Goal: Information Seeking & Learning: Learn about a topic

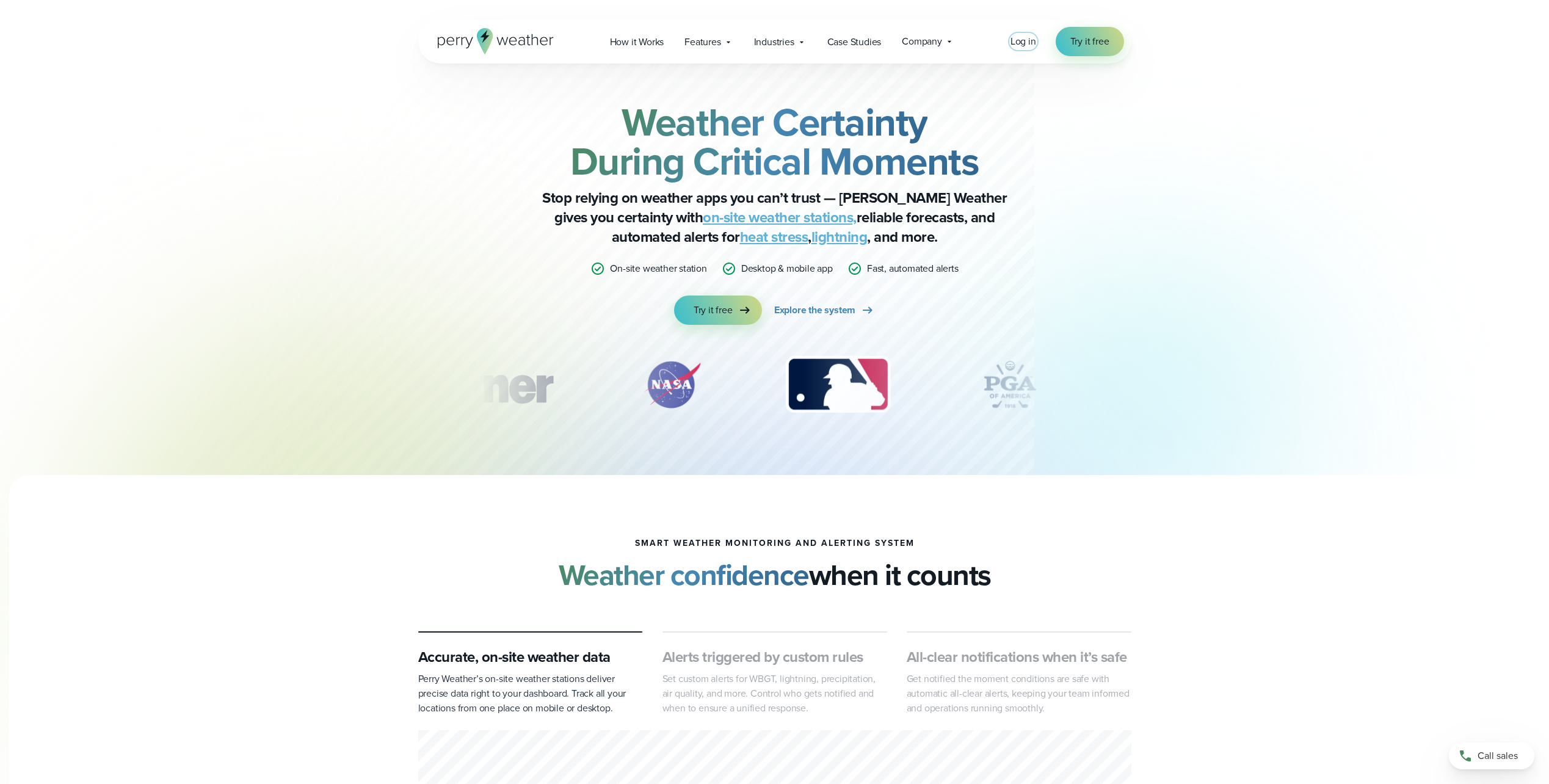
click at [1018, 44] on span "Log in" at bounding box center [1023, 41] width 25 height 14
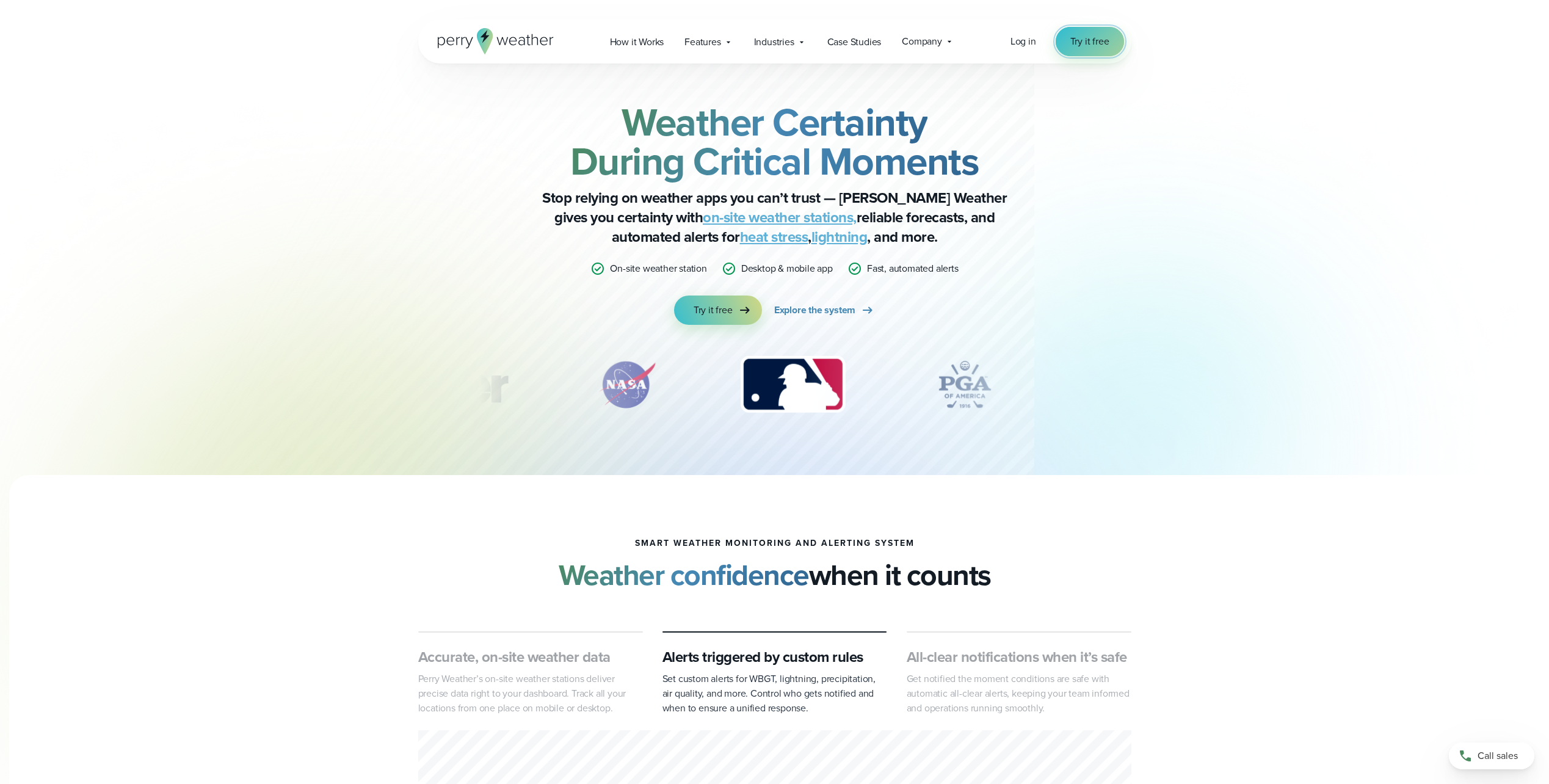
click at [1092, 41] on span "Try it free" at bounding box center [1090, 42] width 39 height 15
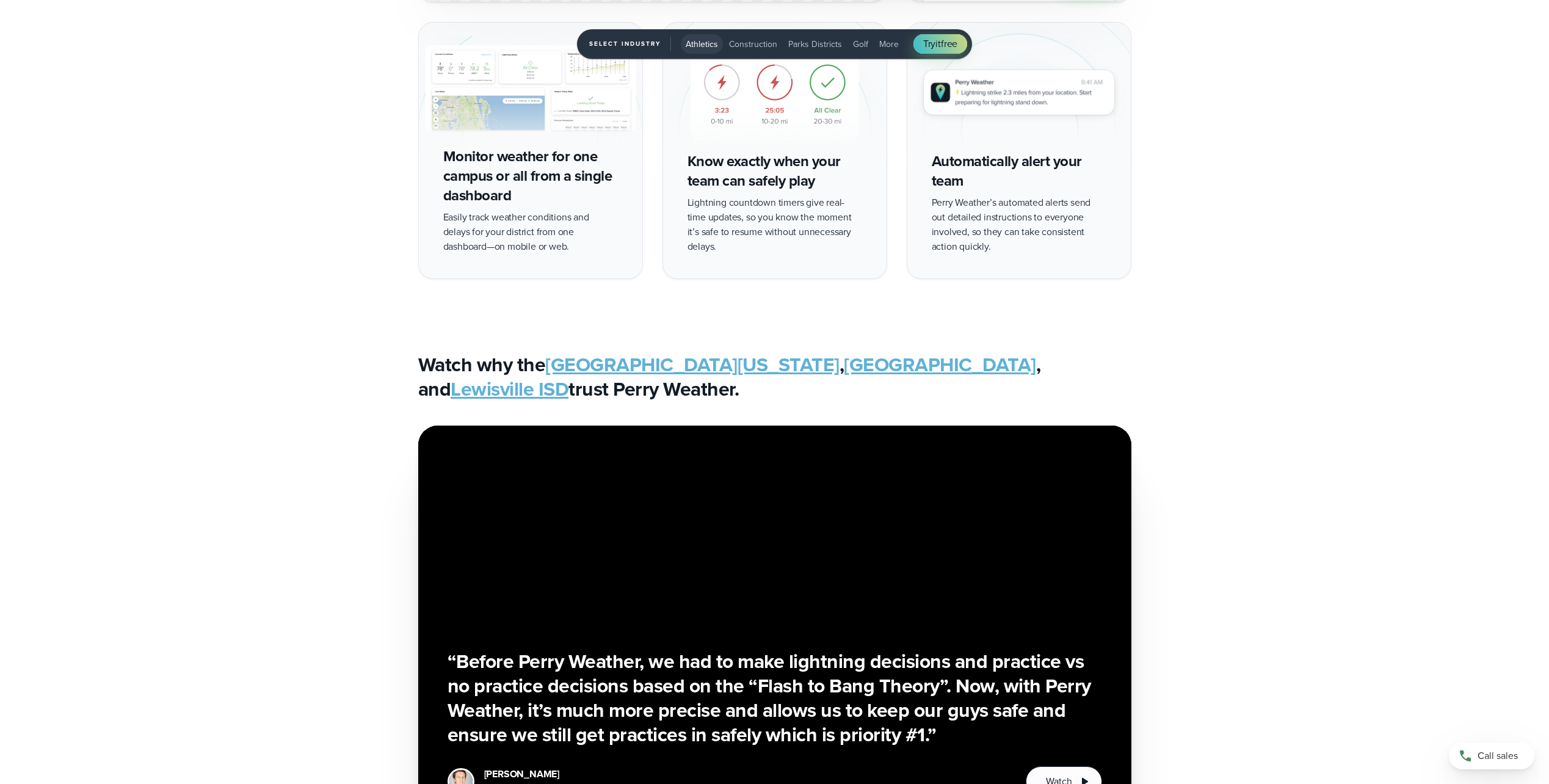
scroll to position [3805, 0]
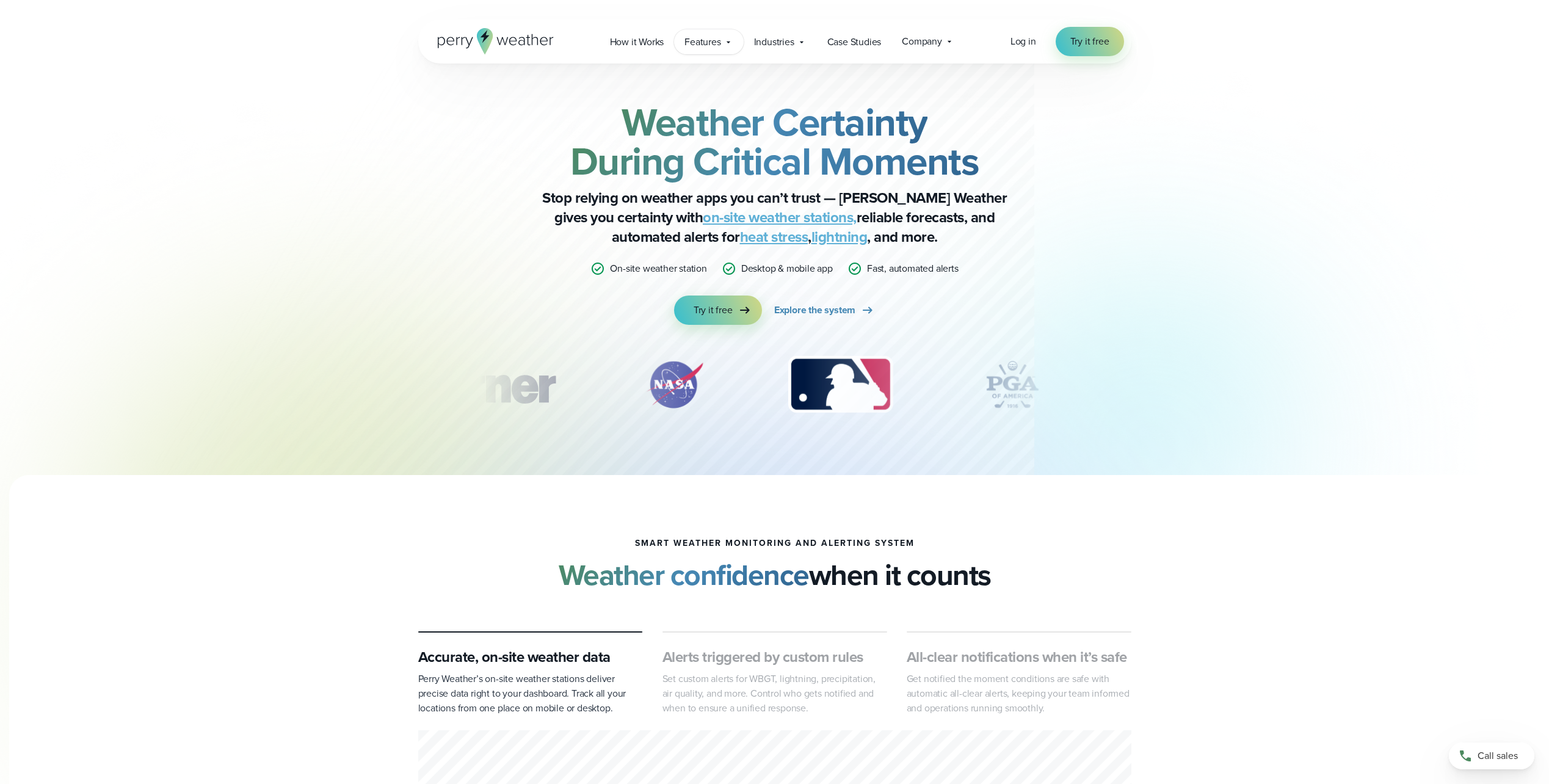
click at [739, 42] on div "Features Explore All Features Explore Perry Weather's on-site weather hardware …" at bounding box center [709, 42] width 69 height 25
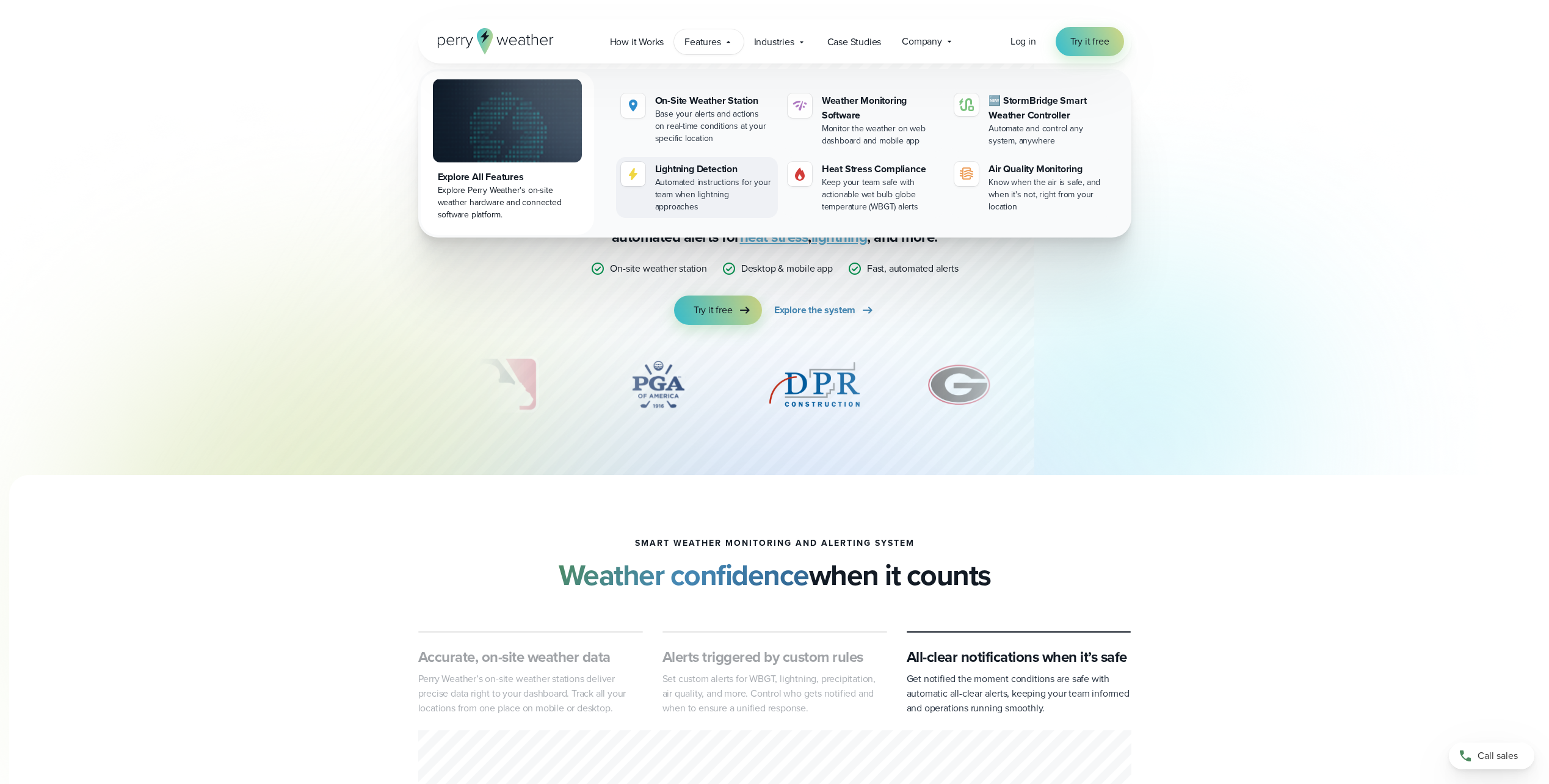
click at [694, 175] on div "Lightning Detection" at bounding box center [715, 169] width 118 height 15
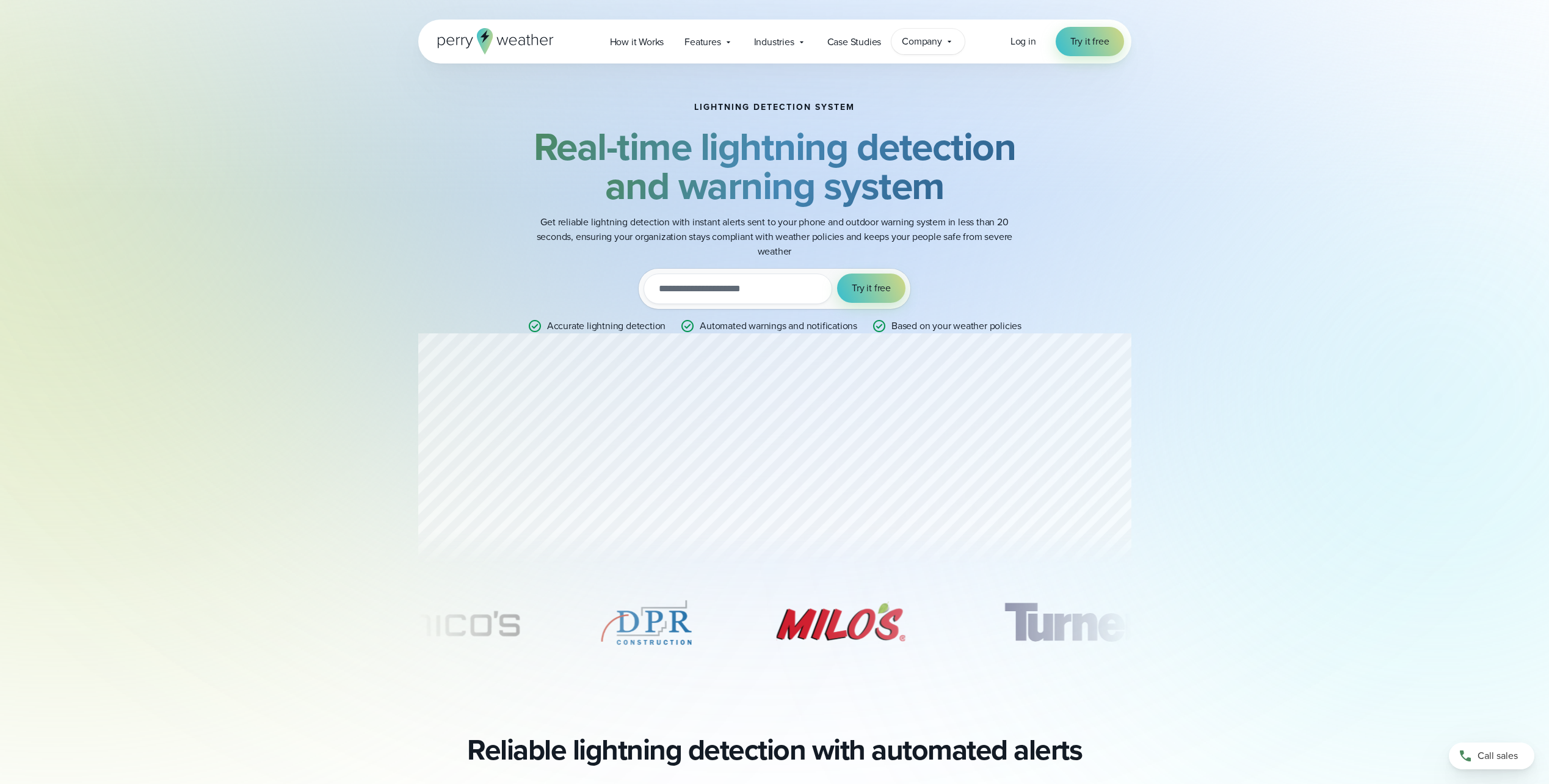
click at [957, 32] on div "Company Contact Us Reach out to us for sales or support questions" at bounding box center [928, 41] width 73 height 25
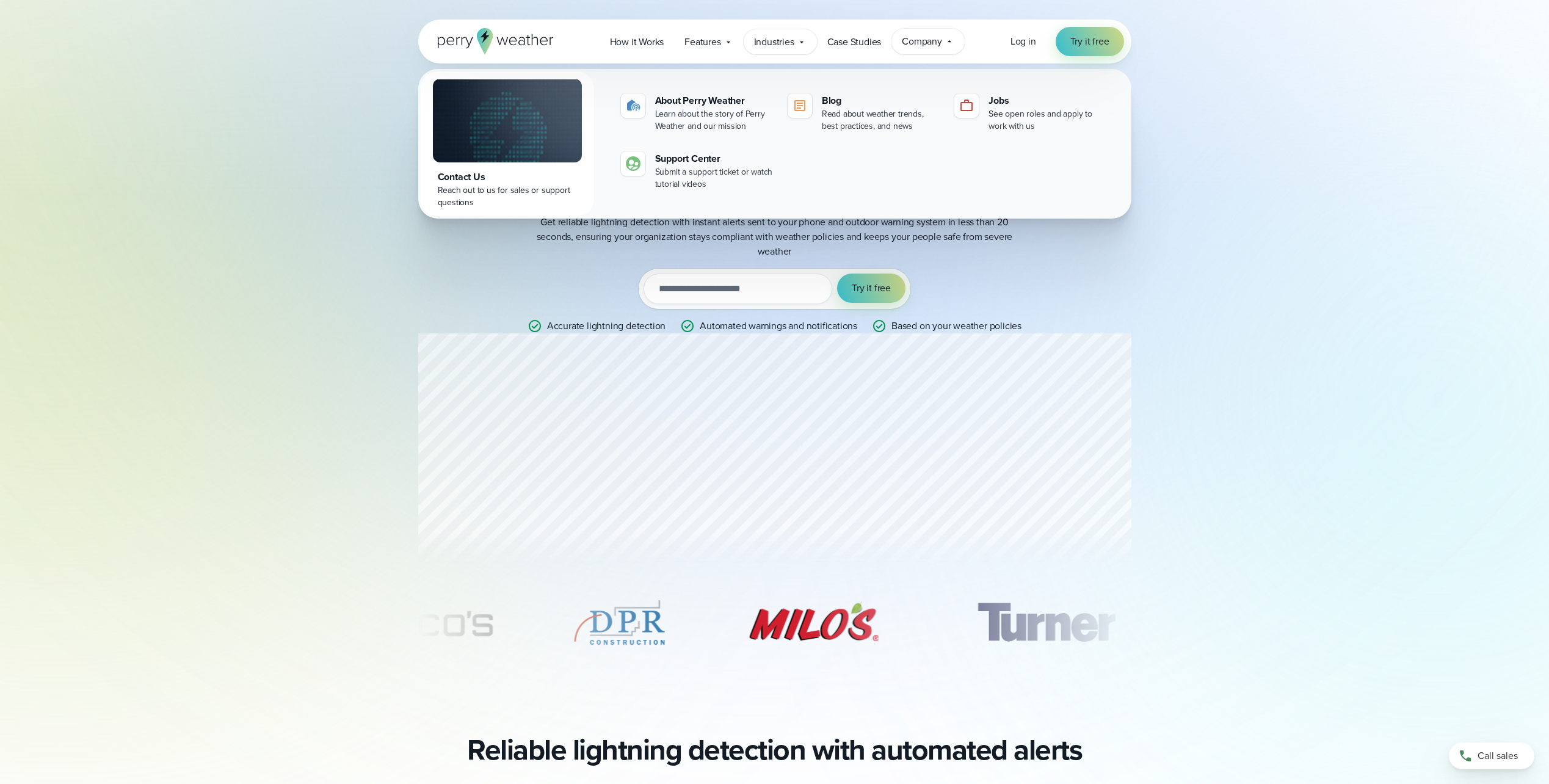
click at [793, 42] on span "Industries" at bounding box center [774, 42] width 40 height 15
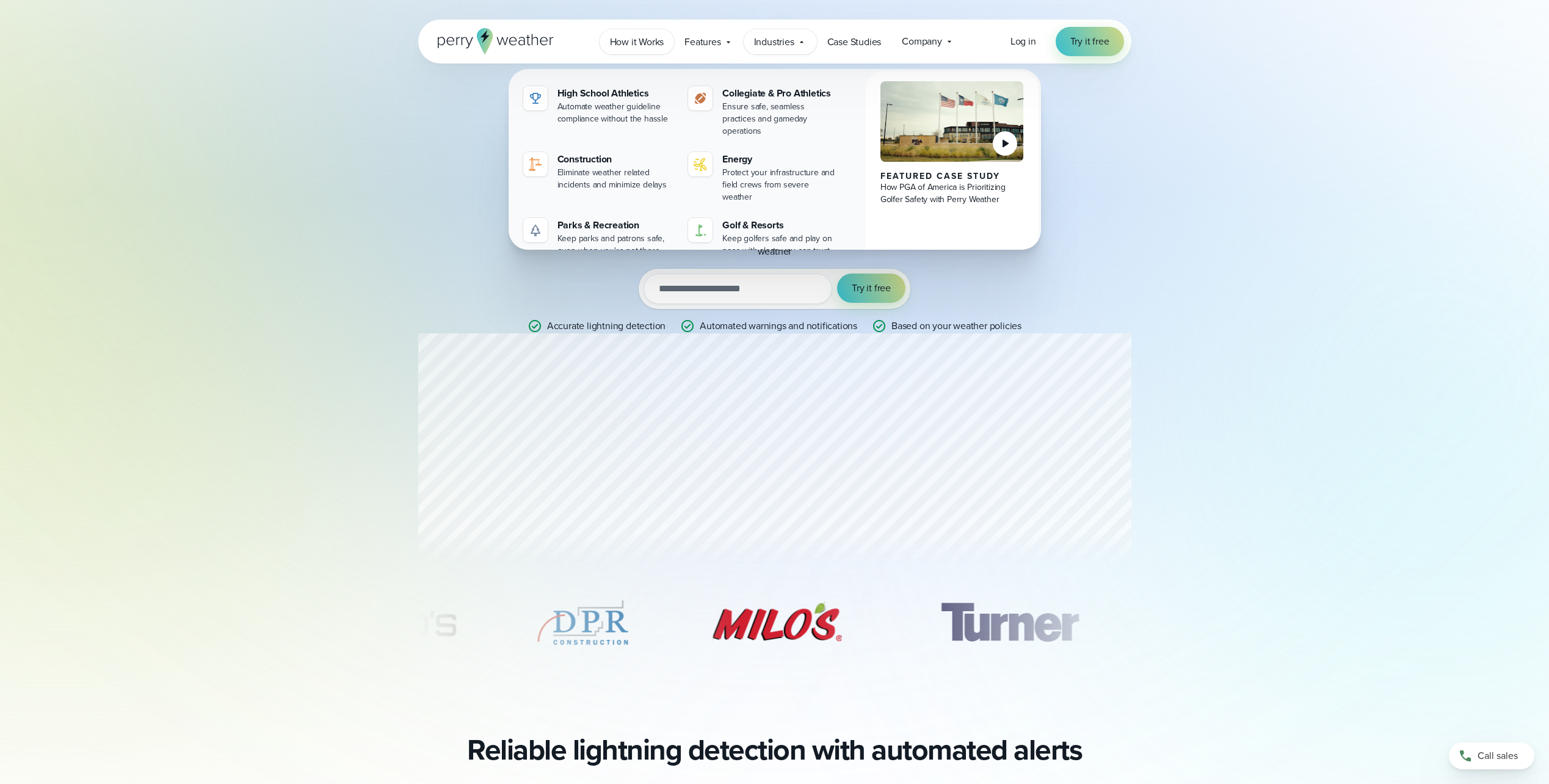
click at [644, 47] on span "How it Works" at bounding box center [637, 42] width 54 height 15
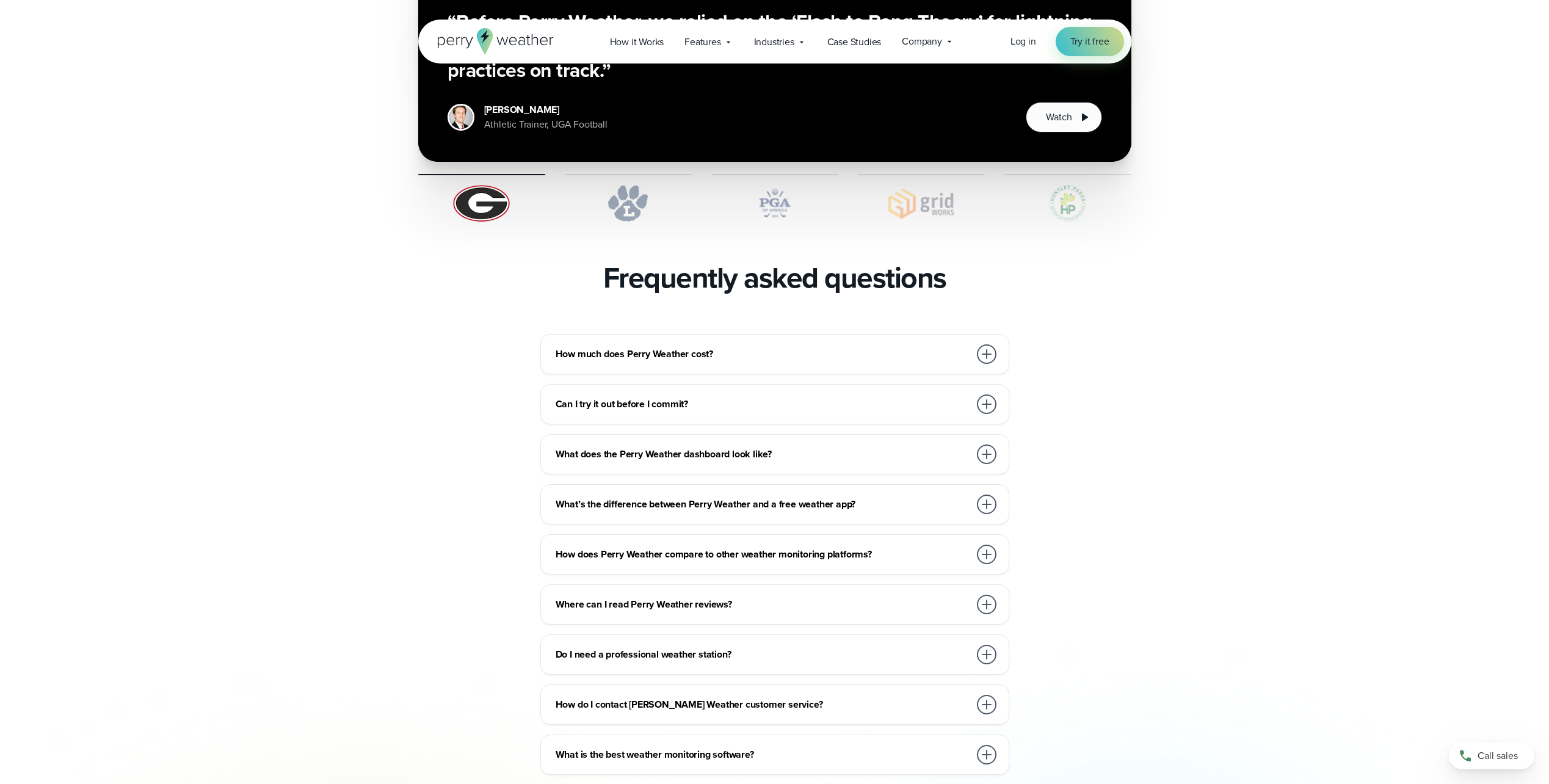
scroll to position [2522, 0]
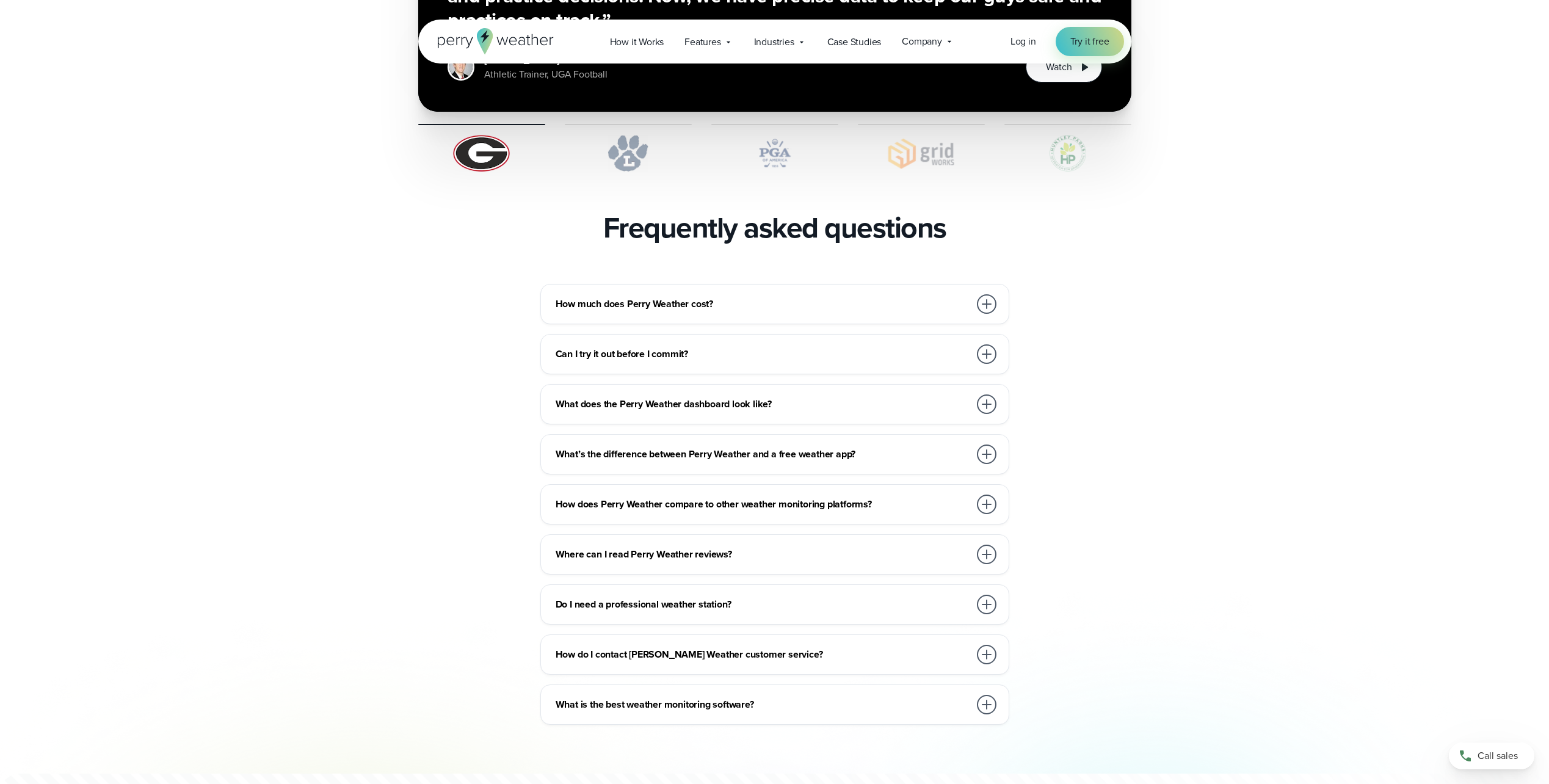
click at [832, 284] on div "How much does Perry Weather cost? We work with organizations large and small, f…" at bounding box center [774, 304] width 469 height 40
click at [871, 291] on div "How much does Perry Weather cost?" at bounding box center [778, 304] width 444 height 25
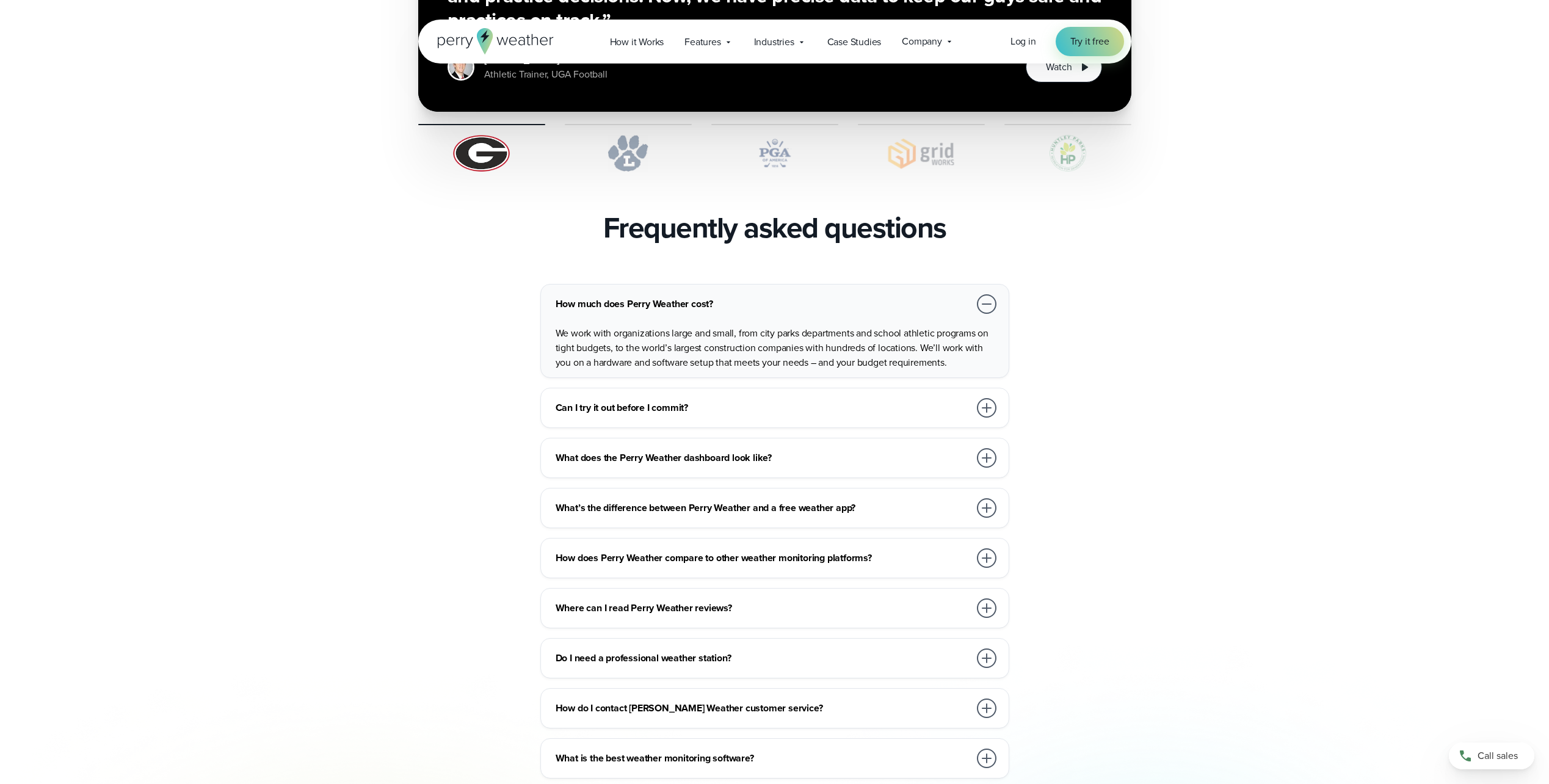
click at [989, 294] on div at bounding box center [987, 304] width 20 height 20
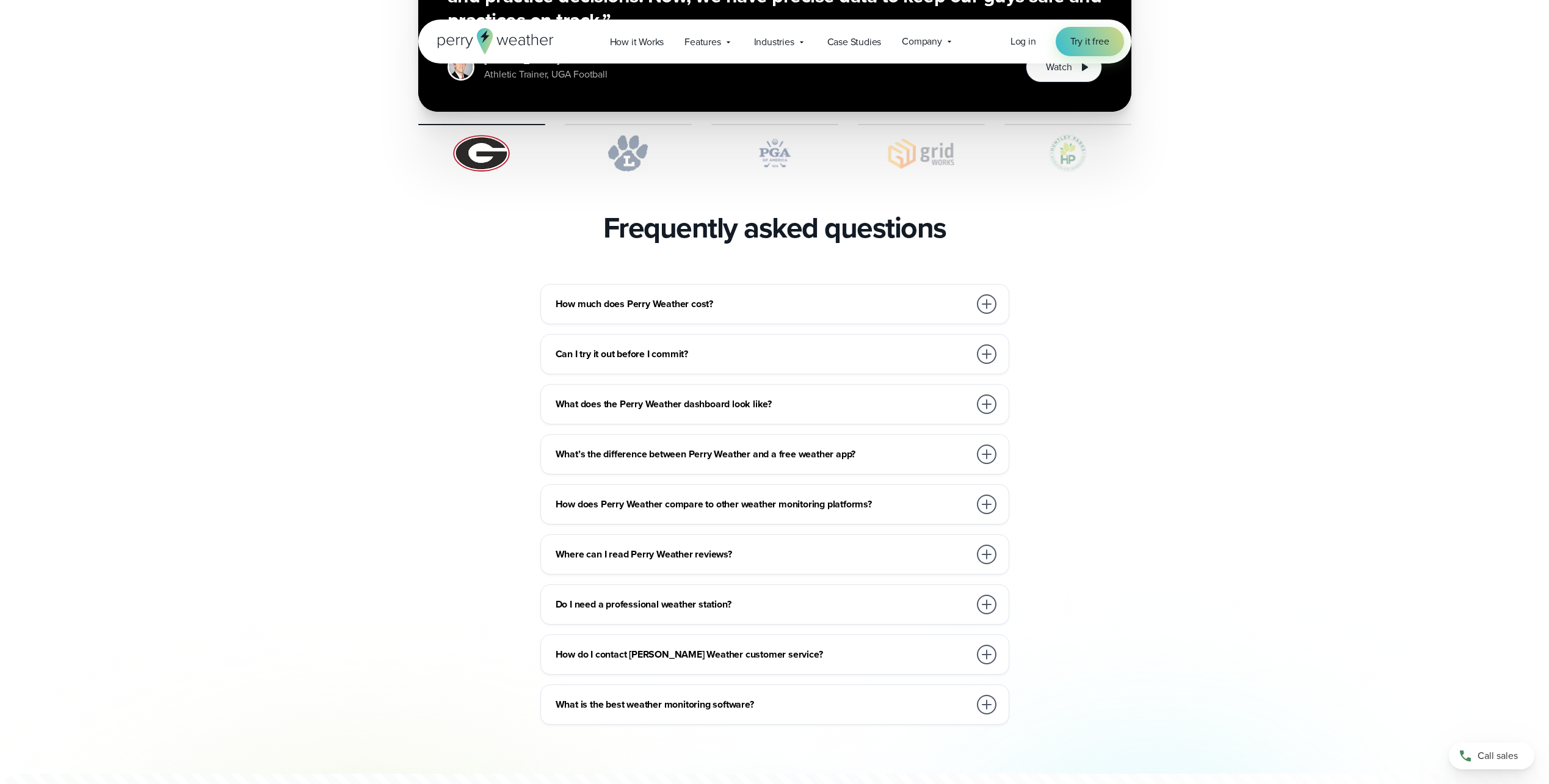
click at [988, 294] on div at bounding box center [987, 304] width 20 height 20
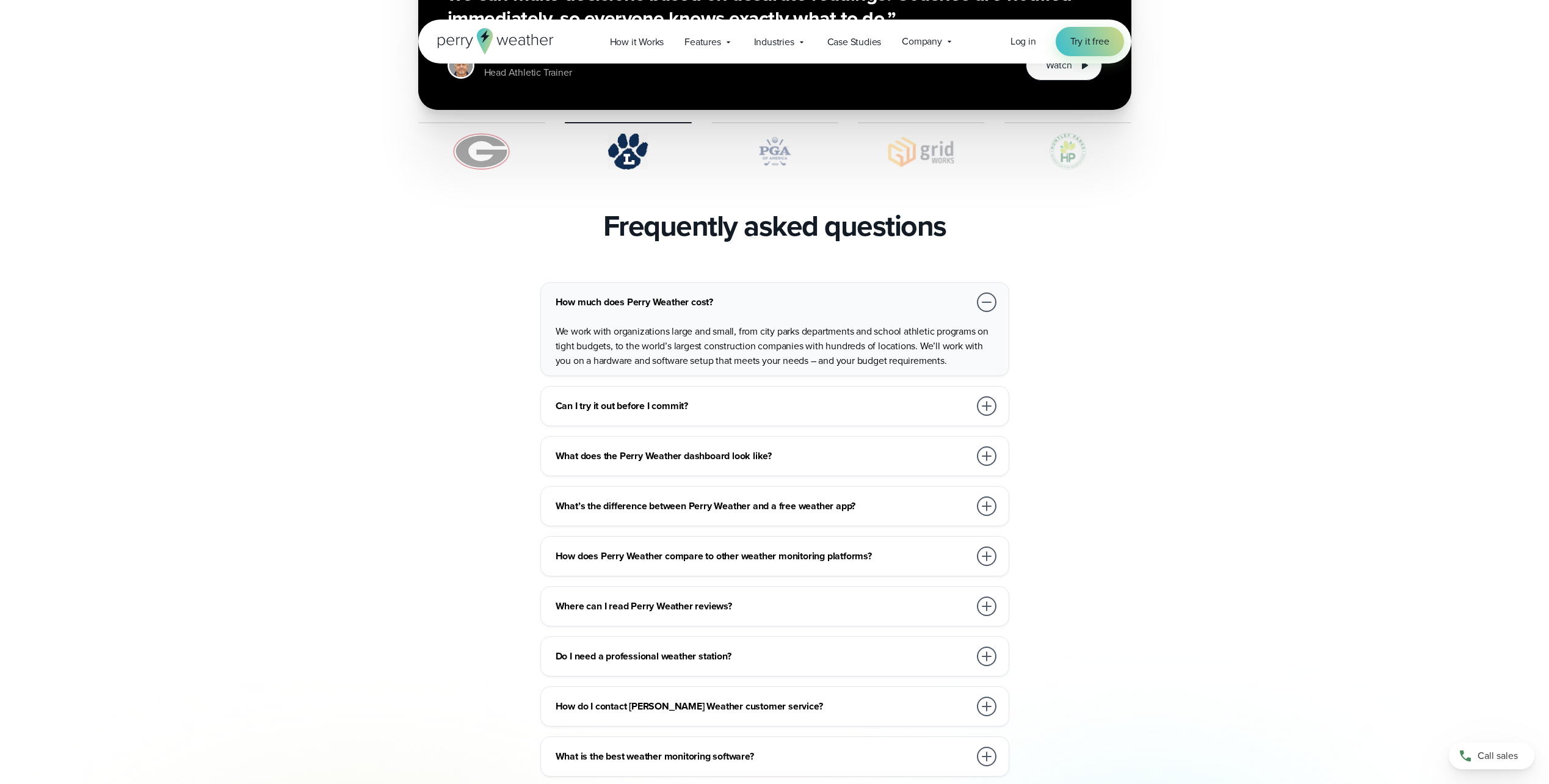
scroll to position [2764, 0]
